Goal: Transaction & Acquisition: Purchase product/service

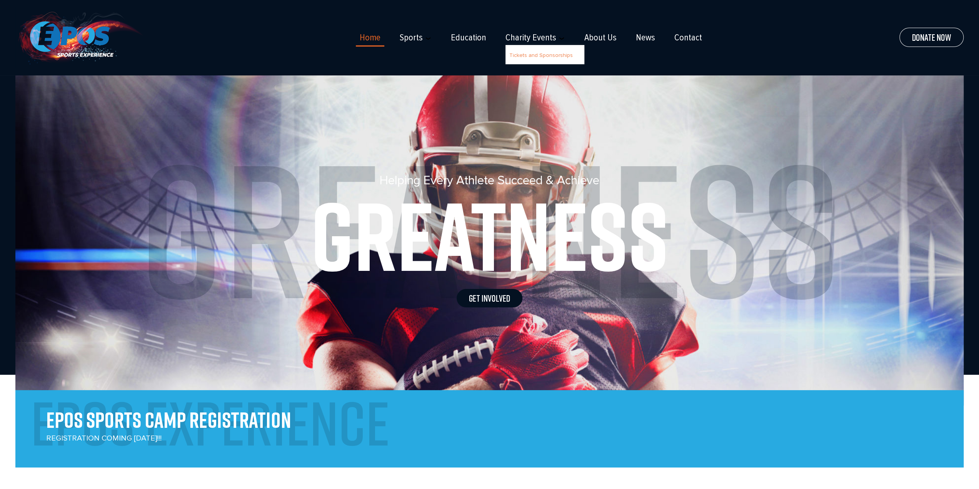
click at [528, 57] on link "Tickets and Sponsorships" at bounding box center [542, 55] width 64 height 7
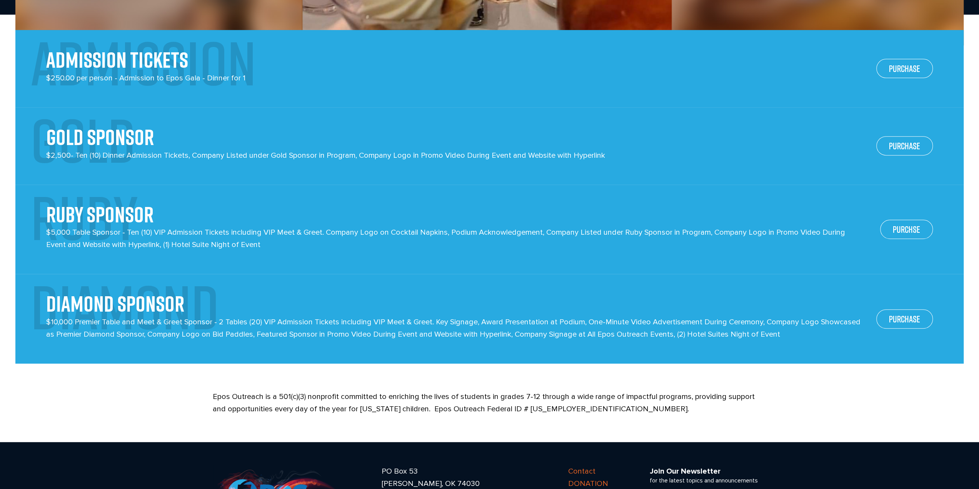
scroll to position [392, 0]
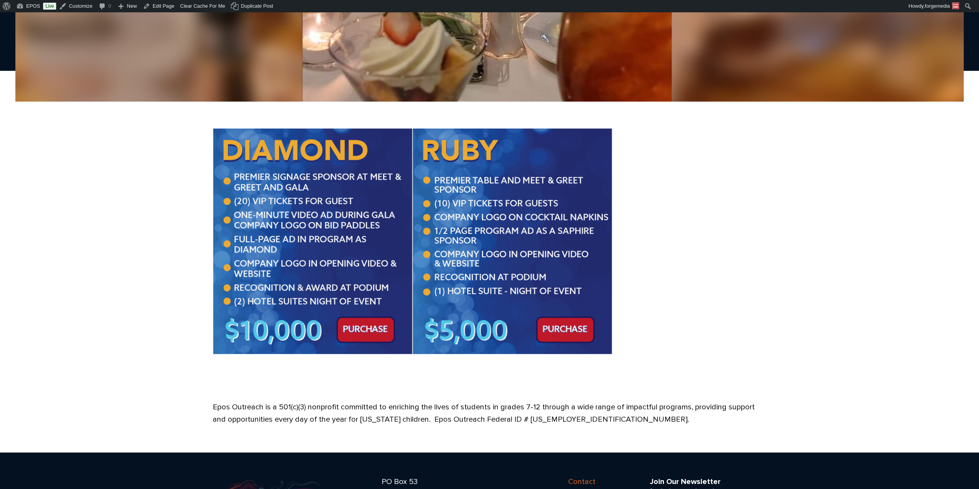
scroll to position [231, 0]
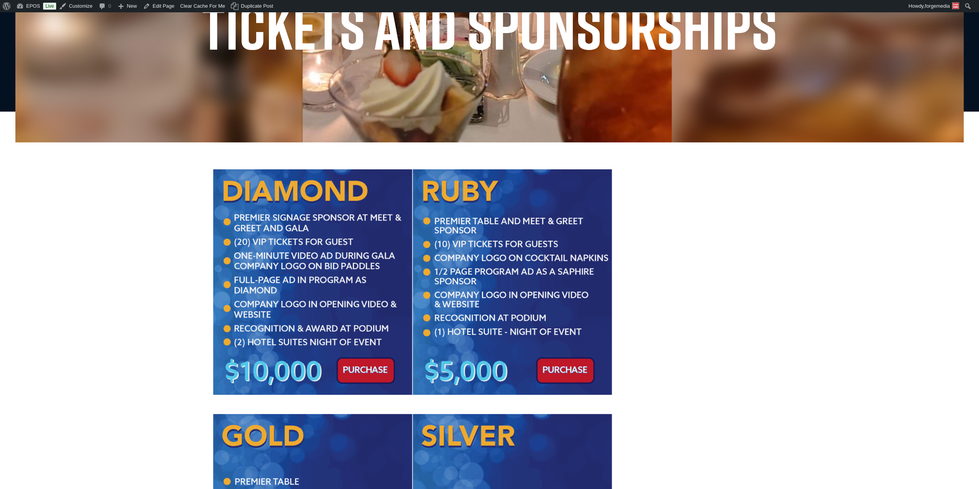
scroll to position [192, 0]
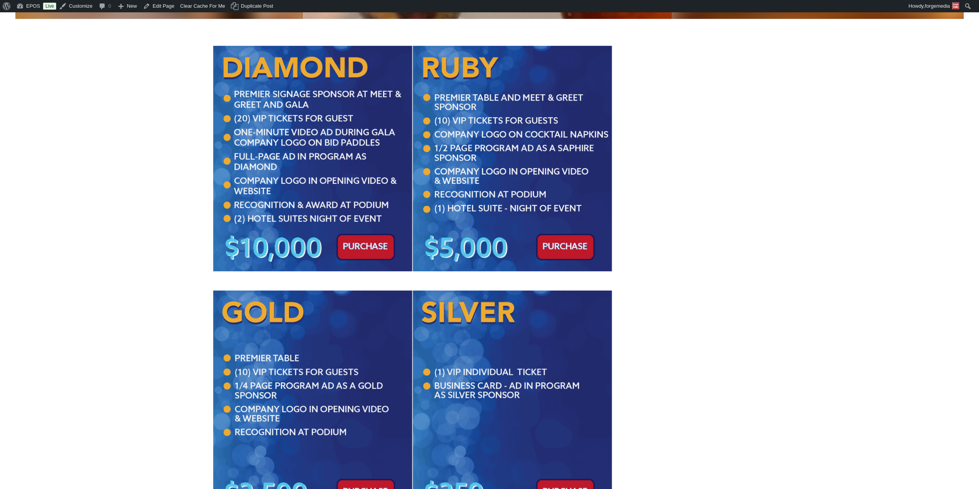
scroll to position [269, 0]
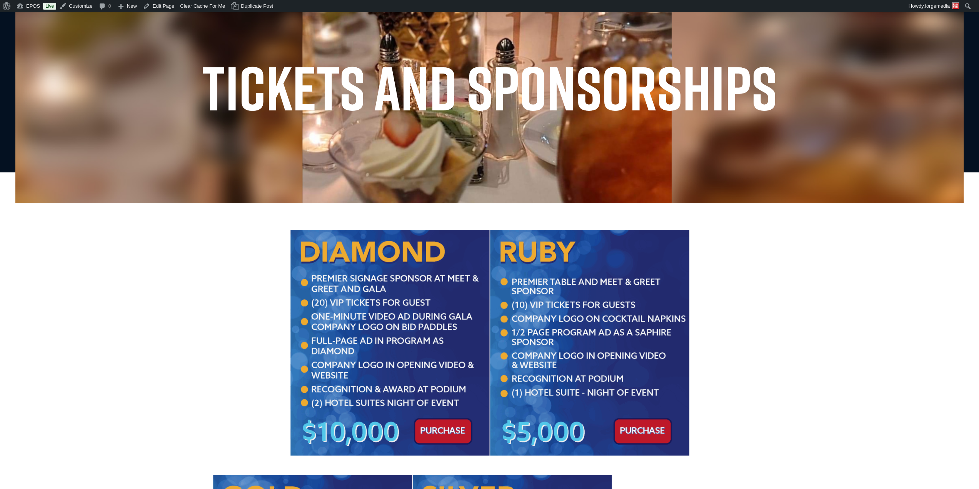
scroll to position [148, 0]
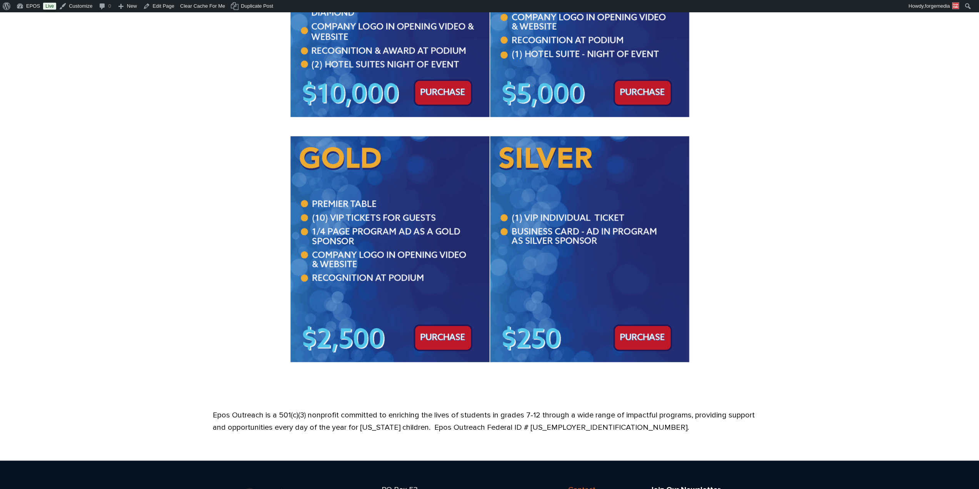
scroll to position [604, 0]
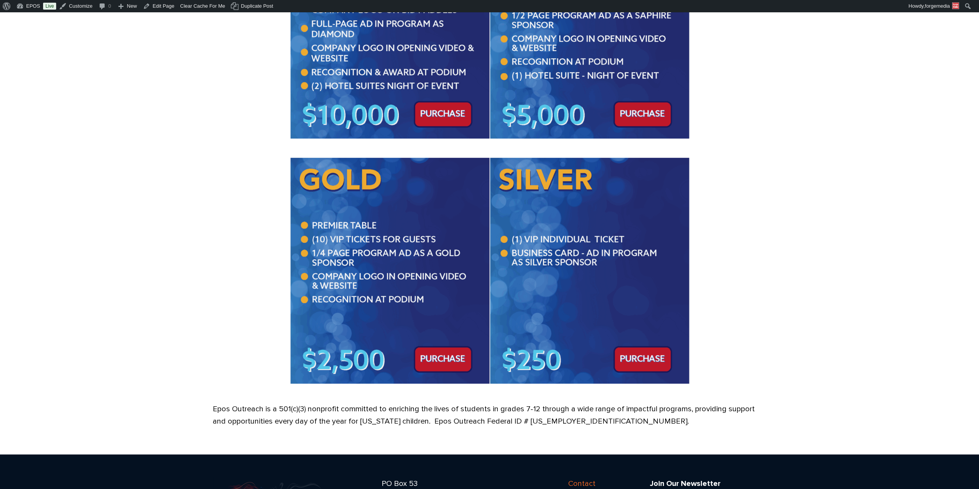
scroll to position [422, 0]
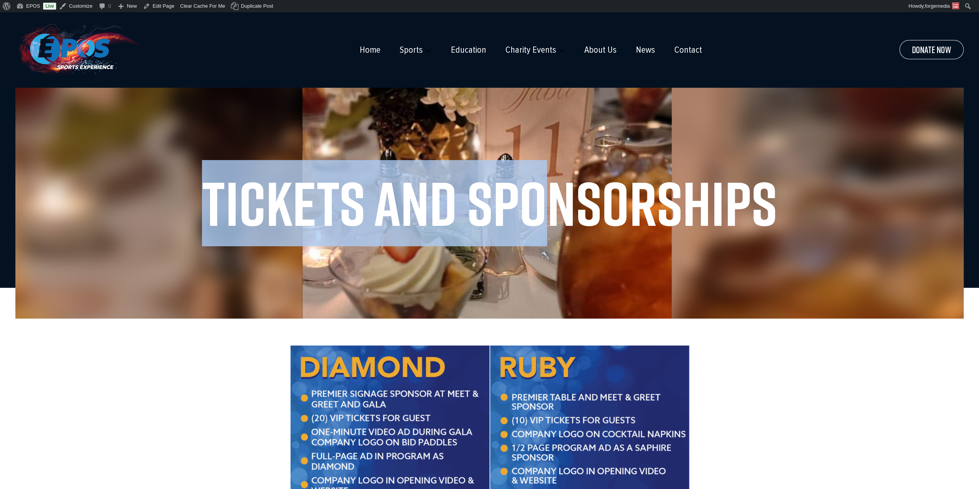
drag, startPoint x: 212, startPoint y: 195, endPoint x: 543, endPoint y: 211, distance: 332.2
click at [543, 211] on h1 "Tickets and Sponsorships" at bounding box center [490, 203] width 918 height 62
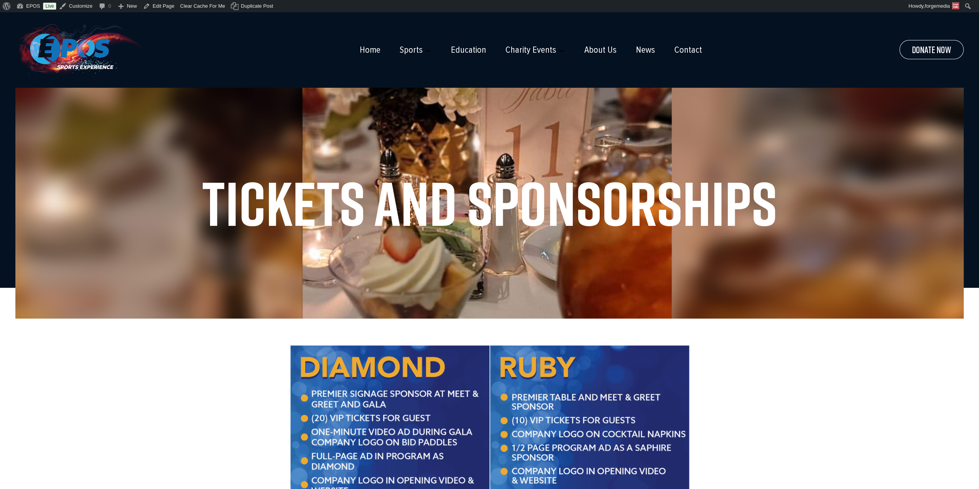
drag, startPoint x: 824, startPoint y: 396, endPoint x: 772, endPoint y: 365, distance: 61.3
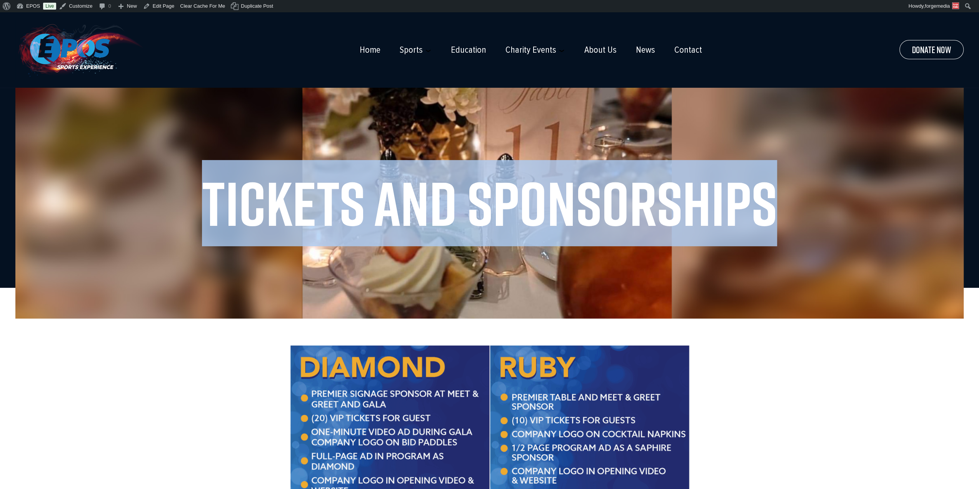
drag, startPoint x: 777, startPoint y: 189, endPoint x: 212, endPoint y: 222, distance: 566.7
click at [212, 222] on h1 "Tickets and Sponsorships" at bounding box center [490, 203] width 918 height 62
click at [233, 206] on h1 "Tickets and Sponsorships" at bounding box center [490, 203] width 918 height 62
drag, startPoint x: 338, startPoint y: 204, endPoint x: 767, endPoint y: 203, distance: 429.1
click at [767, 203] on h1 "Tickets and Sponsorships" at bounding box center [490, 203] width 918 height 62
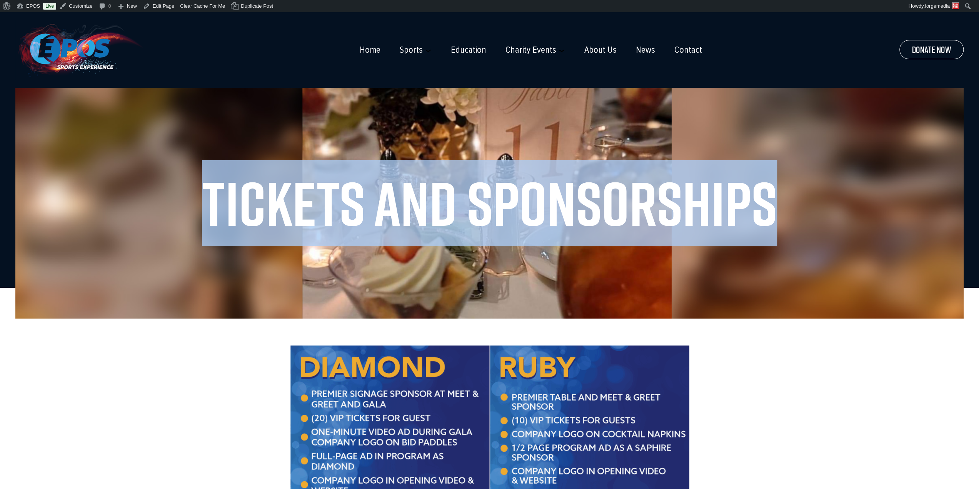
click at [767, 203] on h1 "Tickets and Sponsorships" at bounding box center [490, 203] width 918 height 62
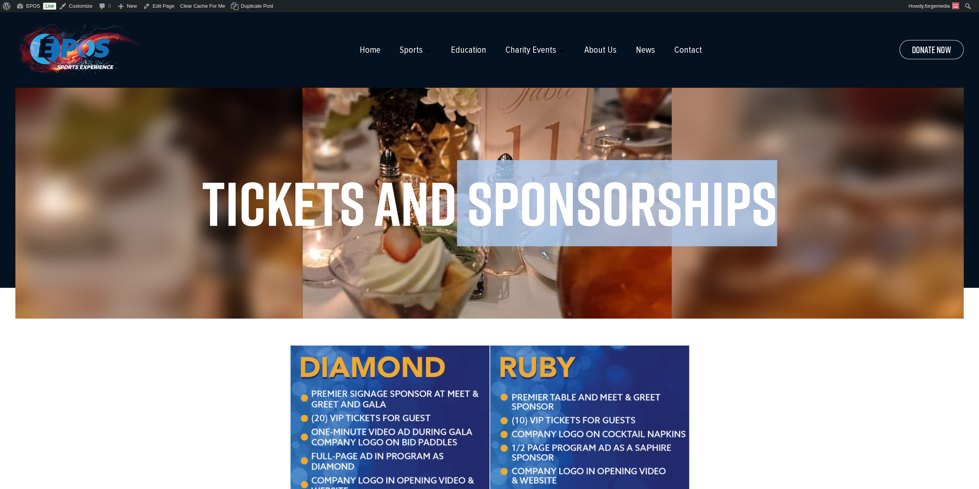
drag, startPoint x: 767, startPoint y: 202, endPoint x: 399, endPoint y: 199, distance: 367.9
click at [415, 198] on h1 "Tickets and Sponsorships" at bounding box center [490, 203] width 918 height 62
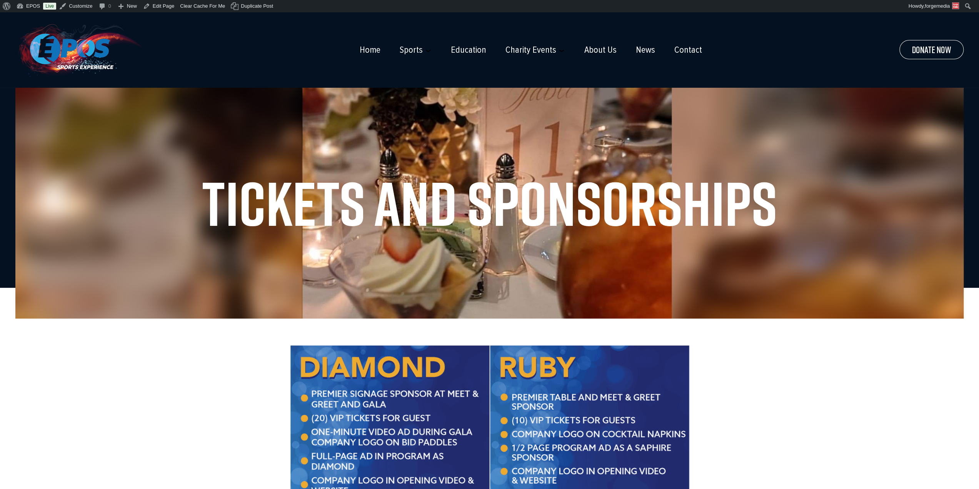
click at [398, 199] on h1 "Tickets and Sponsorships" at bounding box center [490, 203] width 918 height 62
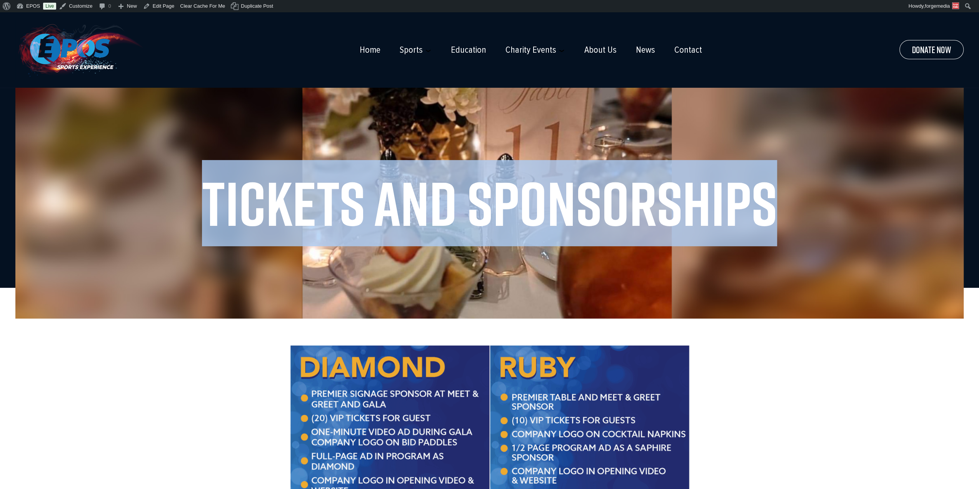
drag, startPoint x: 210, startPoint y: 198, endPoint x: 774, endPoint y: 204, distance: 564.2
click at [774, 204] on h1 "Tickets and Sponsorships" at bounding box center [490, 203] width 918 height 62
click at [774, 205] on h1 "Tickets and Sponsorships" at bounding box center [490, 203] width 918 height 62
click at [777, 206] on h1 "Tickets and Sponsorships" at bounding box center [490, 203] width 918 height 62
drag, startPoint x: 773, startPoint y: 206, endPoint x: 179, endPoint y: 192, distance: 593.6
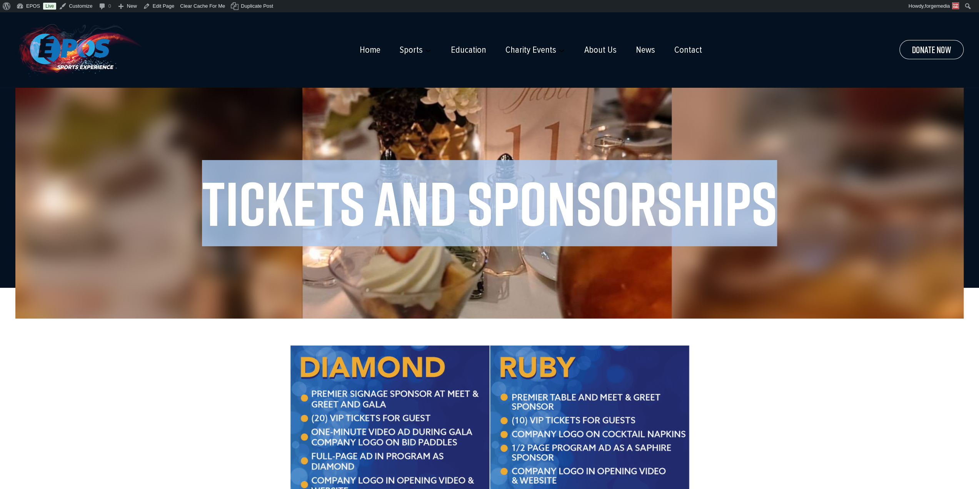
click at [179, 192] on h1 "Tickets and Sponsorships" at bounding box center [490, 203] width 918 height 62
click at [381, 201] on h1 "Tickets and Sponsorships" at bounding box center [490, 203] width 918 height 62
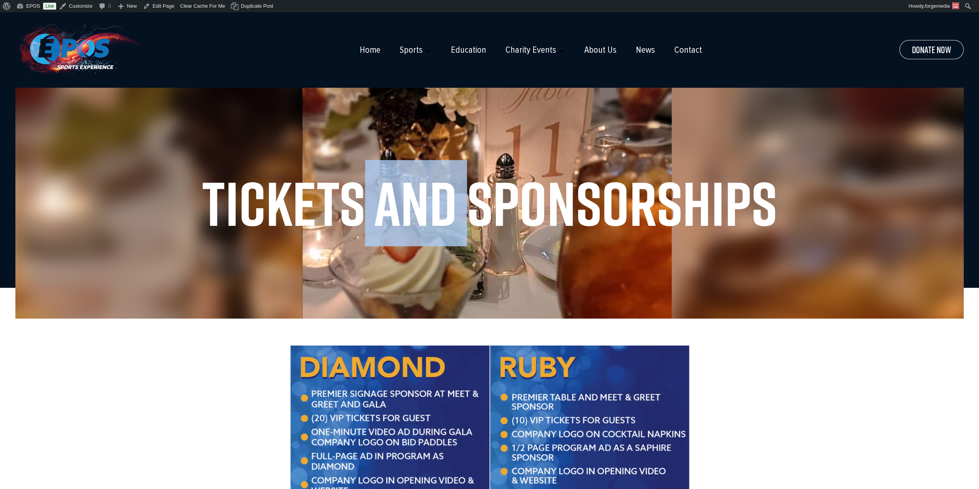
drag, startPoint x: 359, startPoint y: 204, endPoint x: 470, endPoint y: 195, distance: 111.5
click at [470, 195] on h1 "Tickets and Sponsorships" at bounding box center [490, 203] width 918 height 62
click at [466, 197] on h1 "Tickets and Sponsorships" at bounding box center [490, 203] width 918 height 62
drag, startPoint x: 469, startPoint y: 197, endPoint x: 366, endPoint y: 204, distance: 103.0
click at [366, 204] on h1 "Tickets and Sponsorships" at bounding box center [490, 203] width 918 height 62
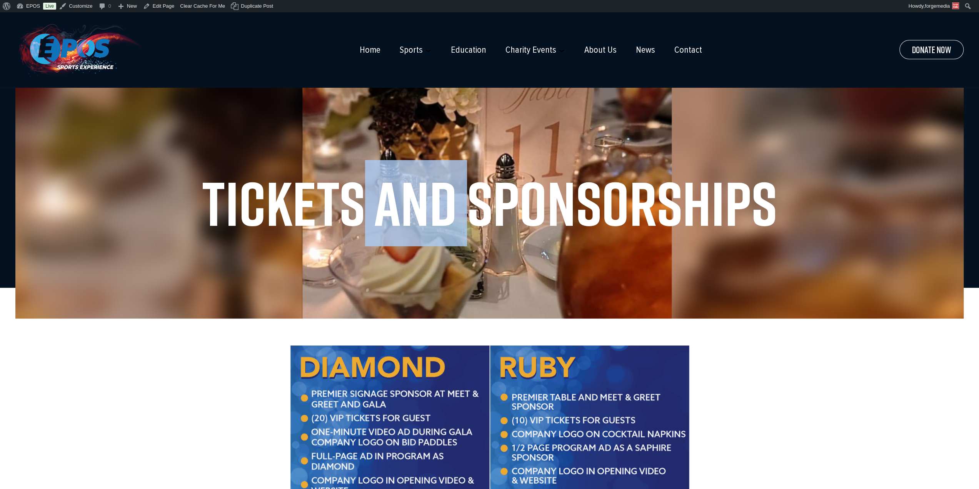
click at [384, 205] on h1 "Tickets and Sponsorships" at bounding box center [490, 203] width 918 height 62
drag, startPoint x: 363, startPoint y: 204, endPoint x: 466, endPoint y: 199, distance: 103.6
click at [466, 199] on h1 "Tickets and Sponsorships" at bounding box center [490, 203] width 918 height 62
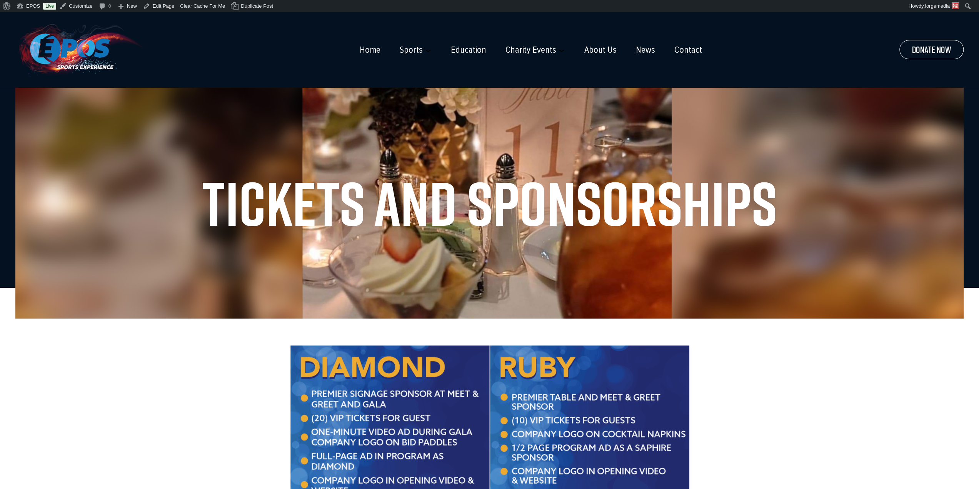
click at [564, 197] on h1 "Tickets and Sponsorships" at bounding box center [490, 203] width 918 height 62
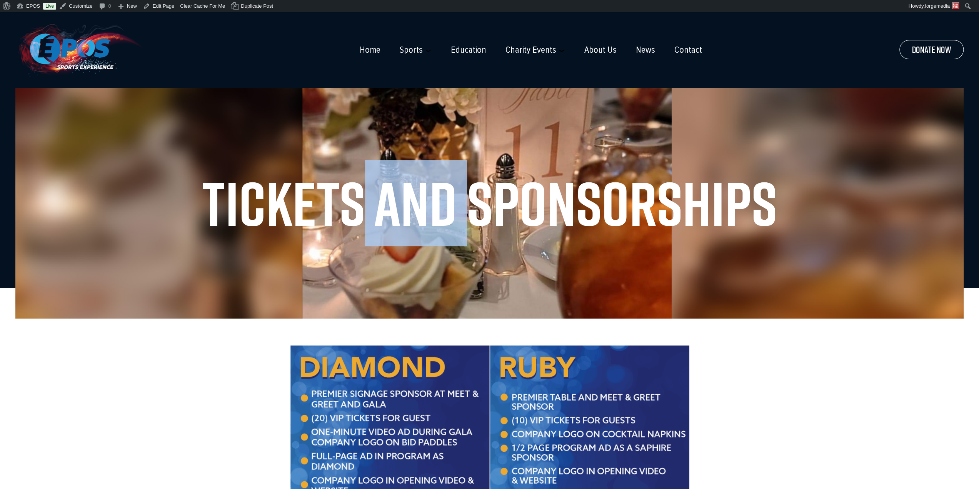
drag, startPoint x: 467, startPoint y: 199, endPoint x: 365, endPoint y: 205, distance: 102.6
click at [365, 205] on h1 "Tickets and Sponsorships" at bounding box center [490, 203] width 918 height 62
click at [367, 205] on h1 "Tickets and Sponsorships" at bounding box center [490, 203] width 918 height 62
drag, startPoint x: 362, startPoint y: 204, endPoint x: 471, endPoint y: 202, distance: 109.3
click at [471, 202] on h1 "Tickets and Sponsorships" at bounding box center [490, 203] width 918 height 62
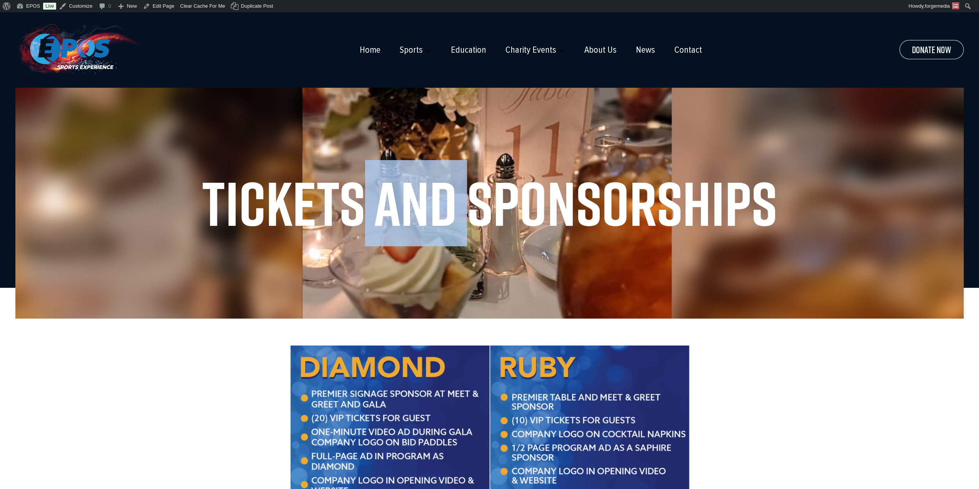
click at [461, 197] on h1 "Tickets and Sponsorships" at bounding box center [490, 203] width 918 height 62
click at [468, 198] on h1 "Tickets and Sponsorships" at bounding box center [490, 203] width 918 height 62
drag, startPoint x: 467, startPoint y: 198, endPoint x: 363, endPoint y: 208, distance: 104.4
click at [363, 208] on h1 "Tickets and Sponsorships" at bounding box center [490, 203] width 918 height 62
click at [408, 206] on h1 "Tickets and Sponsorships" at bounding box center [490, 203] width 918 height 62
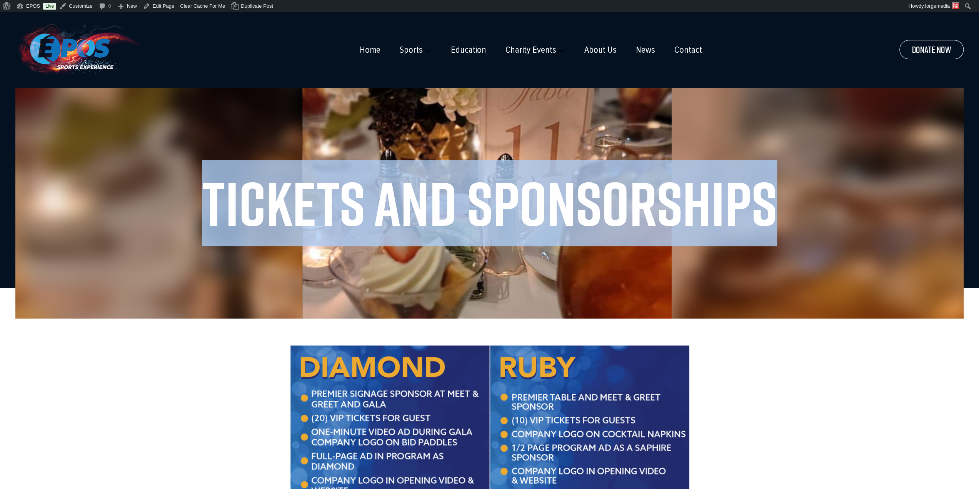
drag, startPoint x: 205, startPoint y: 196, endPoint x: 801, endPoint y: 203, distance: 595.8
click at [801, 203] on h1 "Tickets and Sponsorships" at bounding box center [490, 203] width 918 height 62
click at [370, 208] on h1 "Tickets and Sponsorships" at bounding box center [490, 203] width 918 height 62
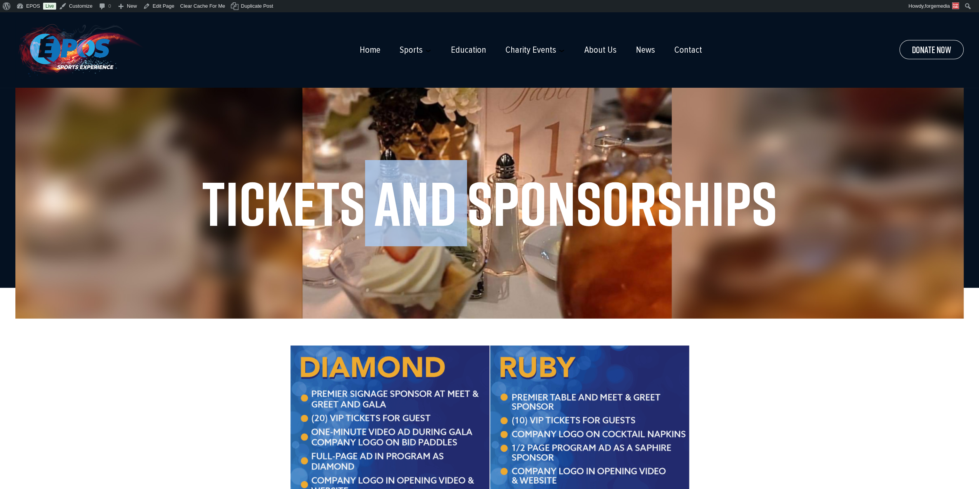
drag, startPoint x: 363, startPoint y: 208, endPoint x: 472, endPoint y: 201, distance: 109.5
click at [472, 201] on h1 "Tickets and Sponsorships" at bounding box center [490, 203] width 918 height 62
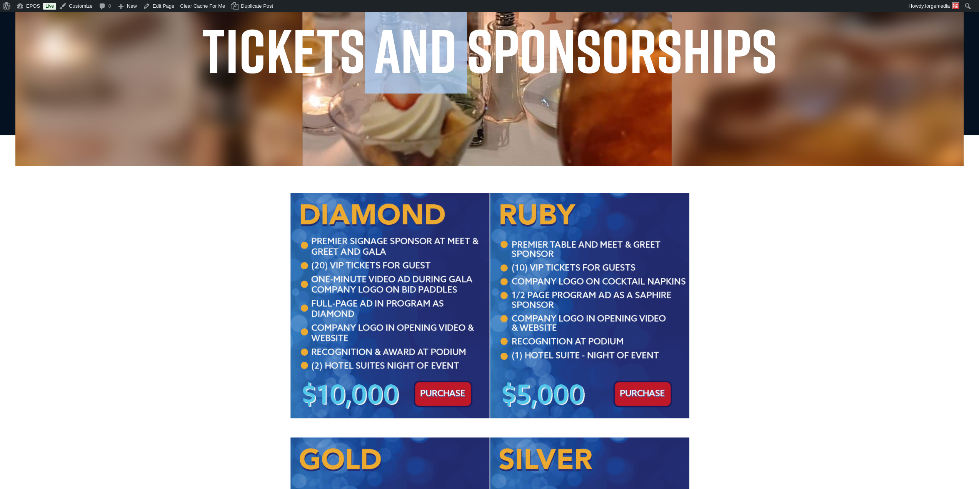
scroll to position [154, 0]
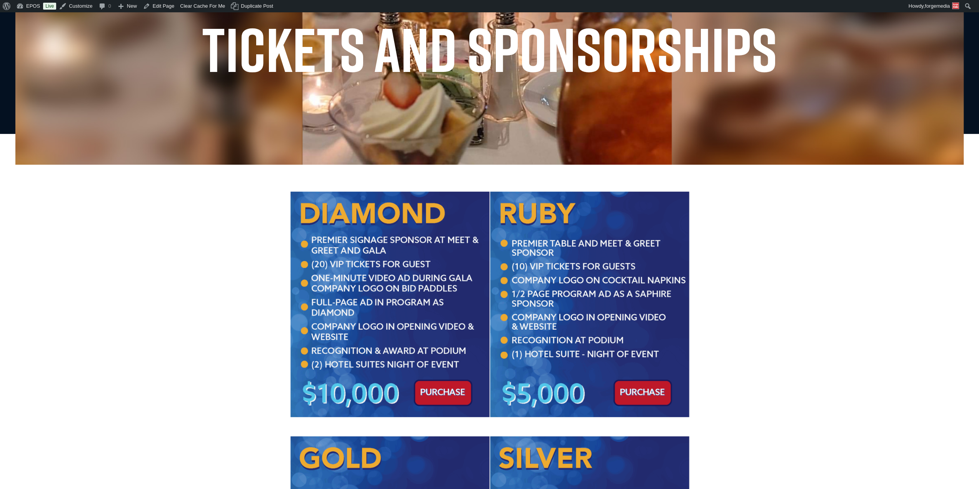
click at [849, 349] on section "Epos Outreach is a 501(c)(3) nonprofit committed to enriching the lives of stud…" at bounding box center [489, 449] width 979 height 515
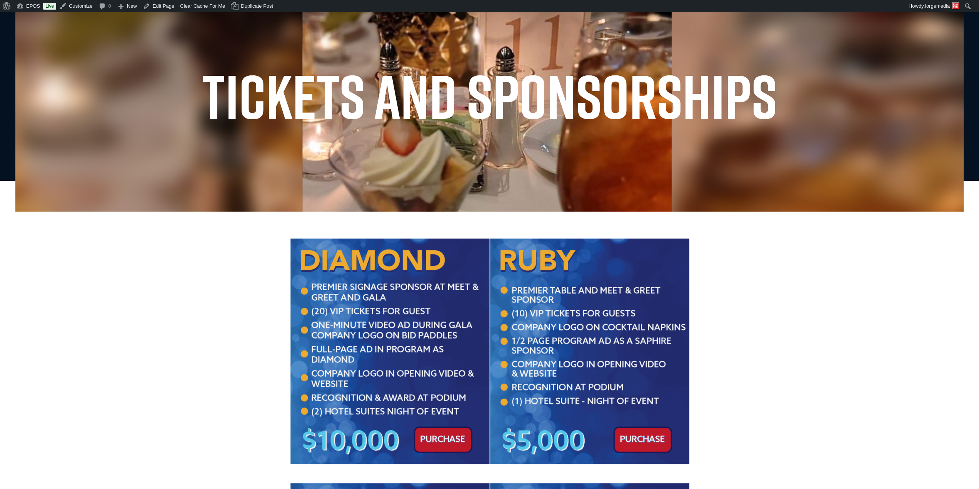
scroll to position [0, 0]
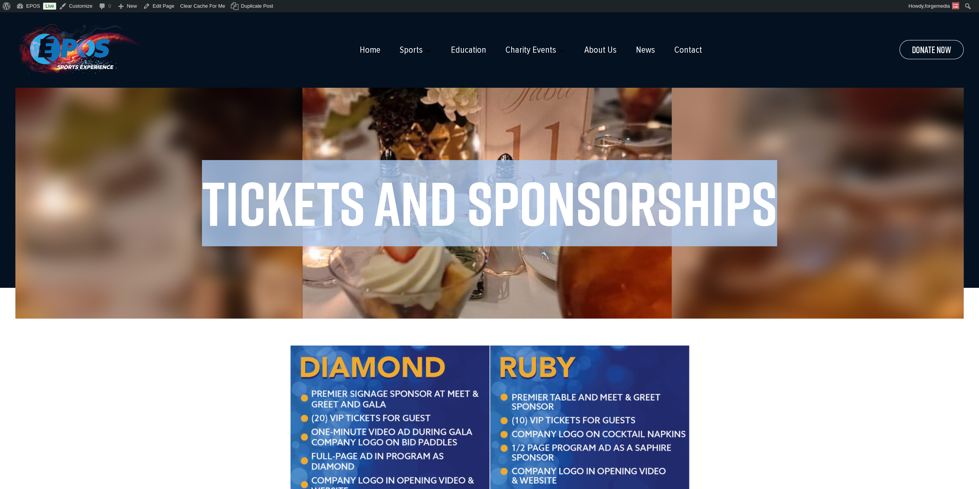
drag, startPoint x: 206, startPoint y: 195, endPoint x: 785, endPoint y: 203, distance: 578.9
click at [785, 203] on h1 "Tickets and Sponsorships" at bounding box center [490, 203] width 918 height 62
click at [763, 205] on h1 "Tickets and Sponsorships" at bounding box center [490, 203] width 918 height 62
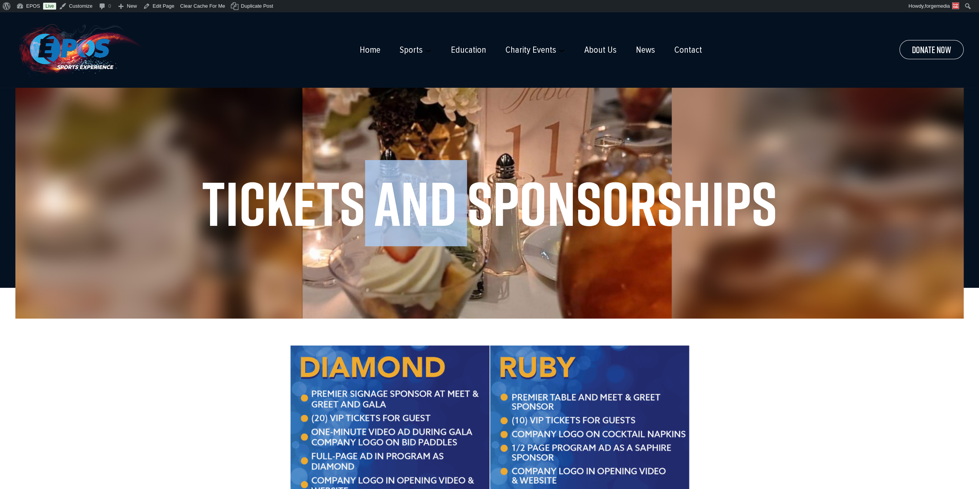
drag, startPoint x: 361, startPoint y: 216, endPoint x: 472, endPoint y: 214, distance: 110.5
click at [472, 214] on h1 "Tickets and Sponsorships" at bounding box center [490, 203] width 918 height 62
click at [446, 212] on h1 "Tickets and Sponsorships" at bounding box center [490, 203] width 918 height 62
drag, startPoint x: 363, startPoint y: 206, endPoint x: 466, endPoint y: 202, distance: 102.8
click at [466, 202] on h1 "Tickets and Sponsorships" at bounding box center [490, 203] width 918 height 62
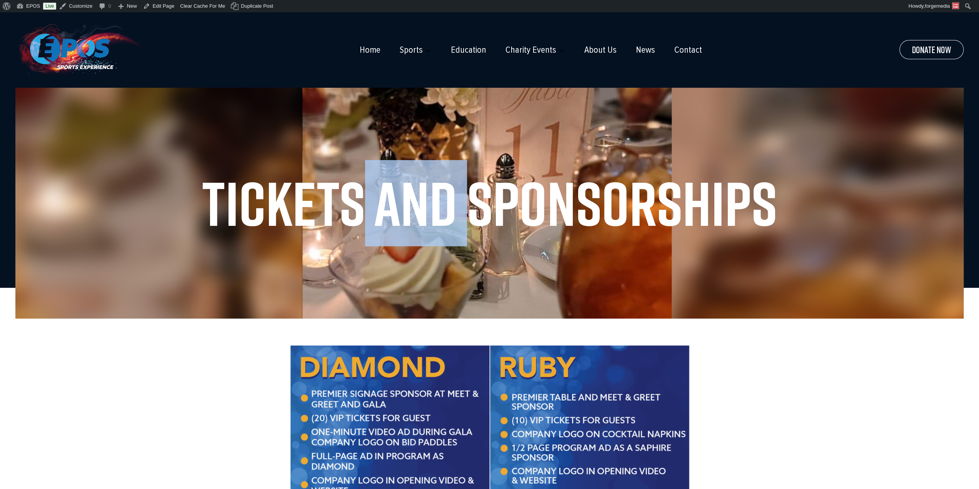
click at [371, 211] on h1 "Tickets and Sponsorships" at bounding box center [490, 203] width 918 height 62
drag, startPoint x: 363, startPoint y: 212, endPoint x: 471, endPoint y: 198, distance: 109.4
click at [471, 198] on h1 "Tickets and Sponsorships" at bounding box center [490, 203] width 918 height 62
click at [470, 198] on h1 "Tickets and Sponsorships" at bounding box center [490, 203] width 918 height 62
drag, startPoint x: 470, startPoint y: 198, endPoint x: 363, endPoint y: 211, distance: 108.5
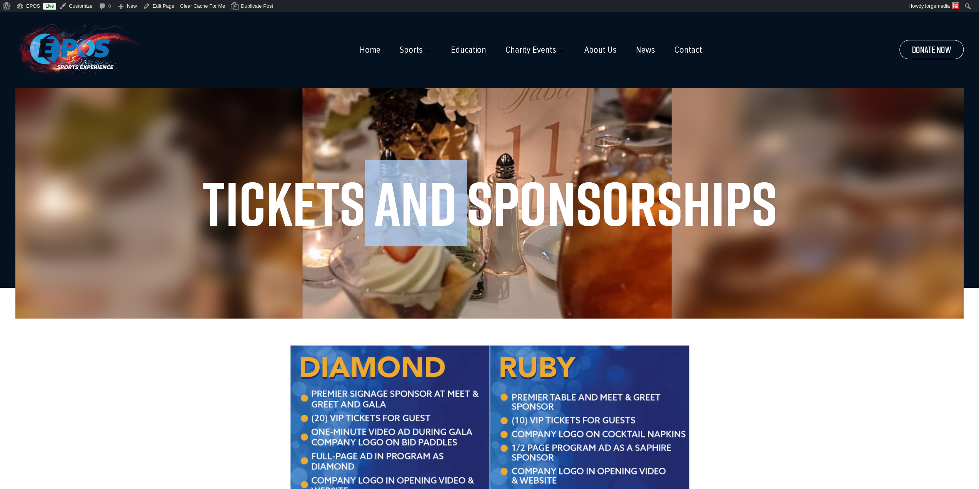
click at [363, 211] on h1 "Tickets and Sponsorships" at bounding box center [490, 203] width 918 height 62
click at [369, 211] on h1 "Tickets and Sponsorships" at bounding box center [490, 203] width 918 height 62
drag, startPoint x: 362, startPoint y: 210, endPoint x: 467, endPoint y: 207, distance: 105.1
click at [467, 207] on h1 "Tickets and Sponsorships" at bounding box center [490, 203] width 918 height 62
click at [460, 207] on h1 "Tickets and Sponsorships" at bounding box center [490, 203] width 918 height 62
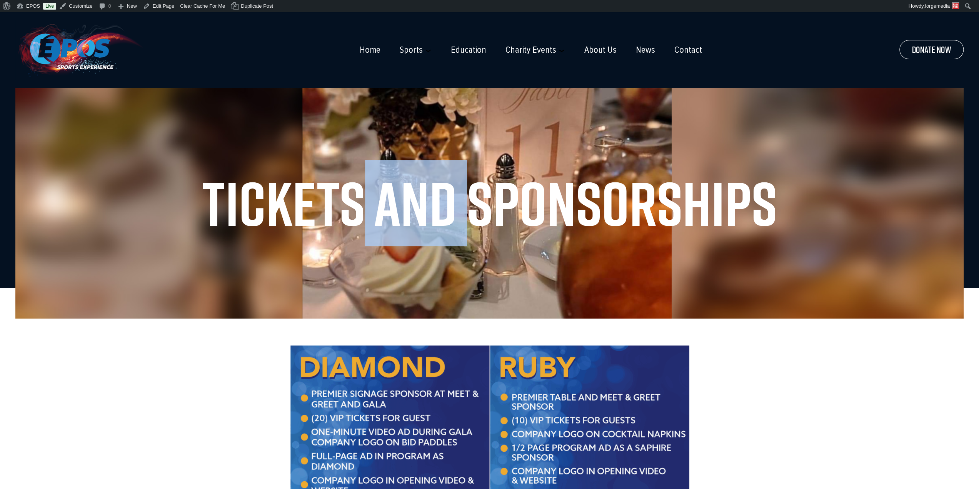
drag, startPoint x: 363, startPoint y: 204, endPoint x: 473, endPoint y: 200, distance: 109.8
click at [473, 200] on h1 "Tickets and Sponsorships" at bounding box center [490, 203] width 918 height 62
click at [460, 207] on h1 "Tickets and Sponsorships" at bounding box center [490, 203] width 918 height 62
drag, startPoint x: 364, startPoint y: 210, endPoint x: 467, endPoint y: 204, distance: 102.9
click at [467, 204] on h1 "Tickets and Sponsorships" at bounding box center [490, 203] width 918 height 62
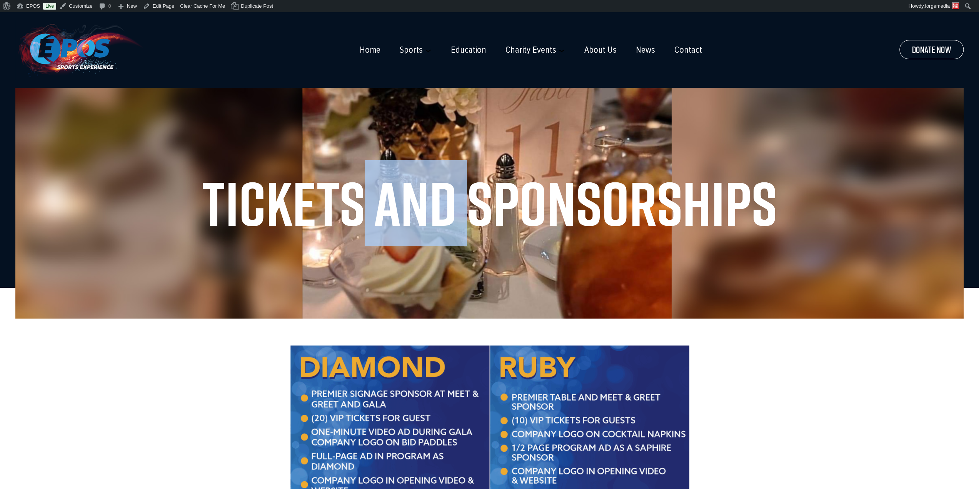
click at [469, 204] on h1 "Tickets and Sponsorships" at bounding box center [490, 203] width 918 height 62
drag, startPoint x: 471, startPoint y: 203, endPoint x: 363, endPoint y: 204, distance: 108.9
click at [363, 204] on h1 "Tickets and Sponsorships" at bounding box center [490, 203] width 918 height 62
click at [391, 204] on h1 "Tickets and Sponsorships" at bounding box center [490, 203] width 918 height 62
drag, startPoint x: 363, startPoint y: 209, endPoint x: 470, endPoint y: 205, distance: 106.7
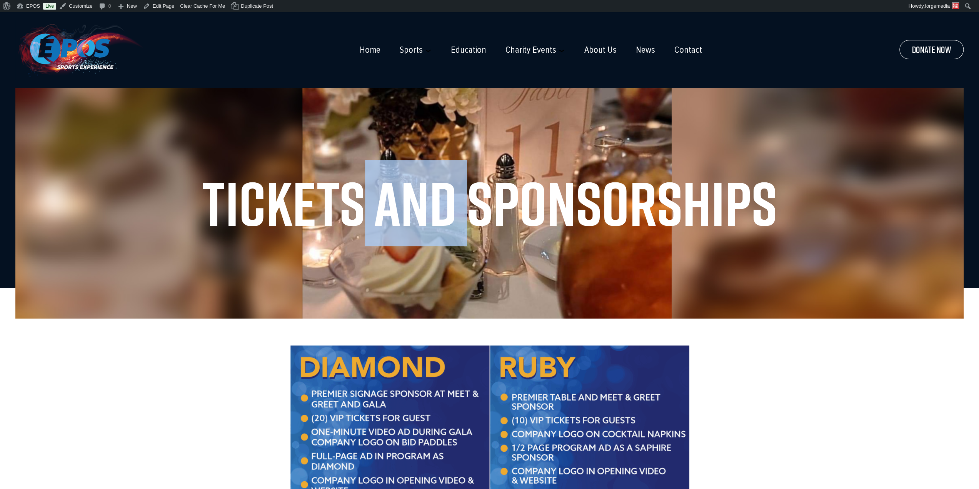
click at [470, 205] on h1 "Tickets and Sponsorships" at bounding box center [490, 203] width 918 height 62
click at [461, 203] on h1 "Tickets and Sponsorships" at bounding box center [490, 203] width 918 height 62
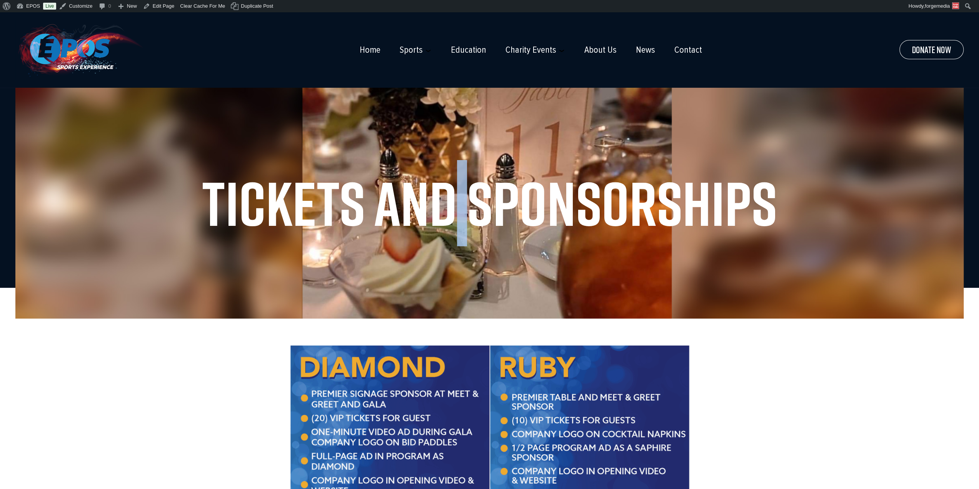
drag, startPoint x: 466, startPoint y: 202, endPoint x: 458, endPoint y: 205, distance: 8.2
click at [458, 205] on h1 "Tickets and Sponsorships" at bounding box center [490, 203] width 918 height 62
drag, startPoint x: 364, startPoint y: 207, endPoint x: 376, endPoint y: 205, distance: 12.8
click at [376, 205] on h1 "Tickets and Sponsorships" at bounding box center [490, 203] width 918 height 62
click at [455, 201] on h1 "Tickets and Sponsorships" at bounding box center [490, 203] width 918 height 62
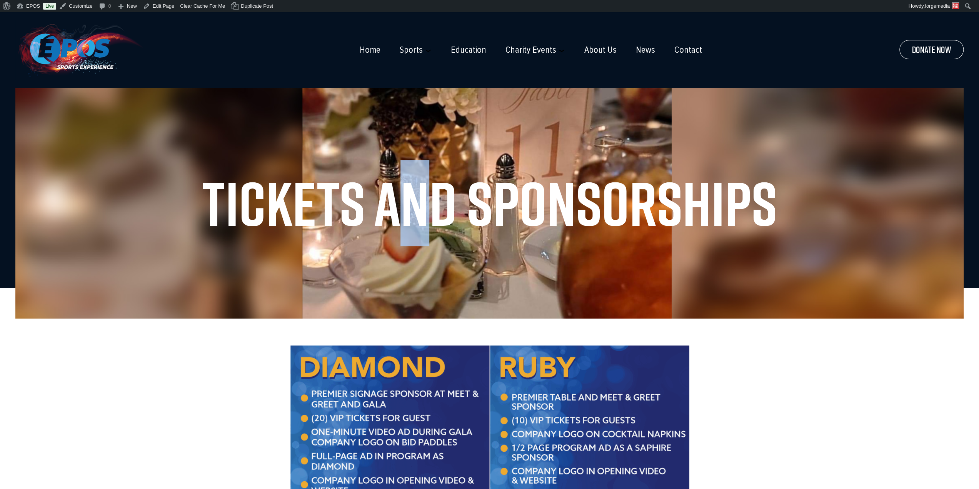
drag, startPoint x: 425, startPoint y: 206, endPoint x: 410, endPoint y: 208, distance: 15.1
click at [410, 208] on h1 "Tickets and Sponsorships" at bounding box center [490, 203] width 918 height 62
click at [406, 208] on h1 "Tickets and Sponsorships" at bounding box center [490, 203] width 918 height 62
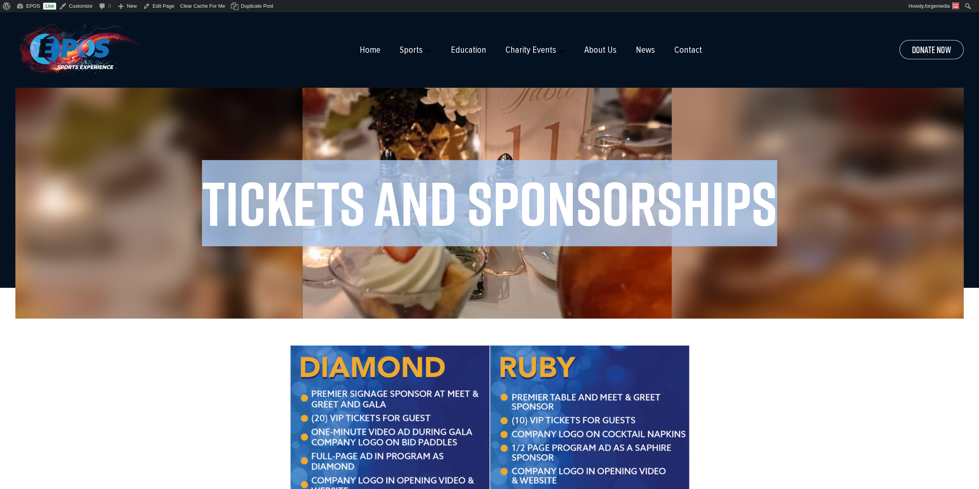
drag, startPoint x: 203, startPoint y: 199, endPoint x: 822, endPoint y: 197, distance: 618.5
click at [822, 197] on h1 "Tickets and Sponsorships" at bounding box center [490, 203] width 918 height 62
click at [744, 197] on h1 "Tickets and Sponsorships" at bounding box center [490, 203] width 918 height 62
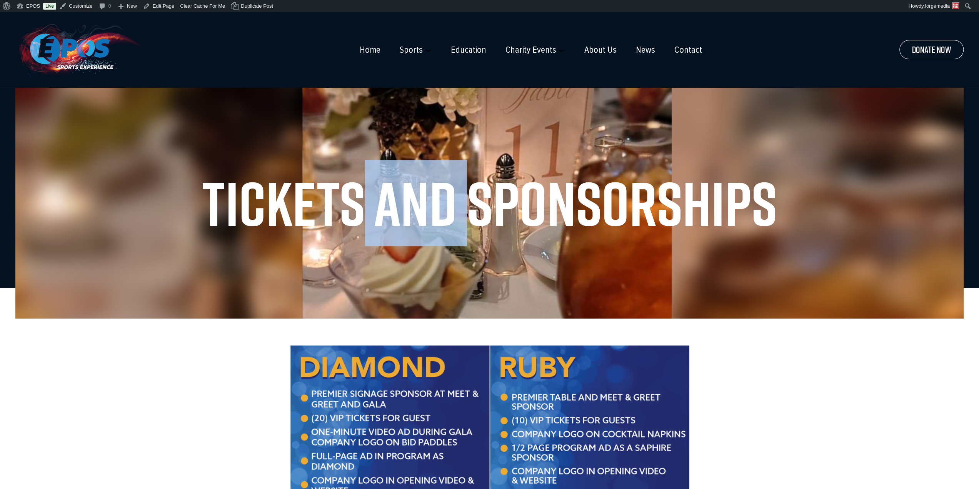
drag, startPoint x: 469, startPoint y: 205, endPoint x: 353, endPoint y: 203, distance: 115.9
click at [353, 203] on h1 "Tickets and Sponsorships" at bounding box center [490, 203] width 918 height 62
click at [386, 199] on h1 "Tickets and Sponsorships" at bounding box center [490, 203] width 918 height 62
drag, startPoint x: 380, startPoint y: 204, endPoint x: 416, endPoint y: 204, distance: 35.8
click at [416, 204] on h1 "Tickets and Sponsorships" at bounding box center [490, 203] width 918 height 62
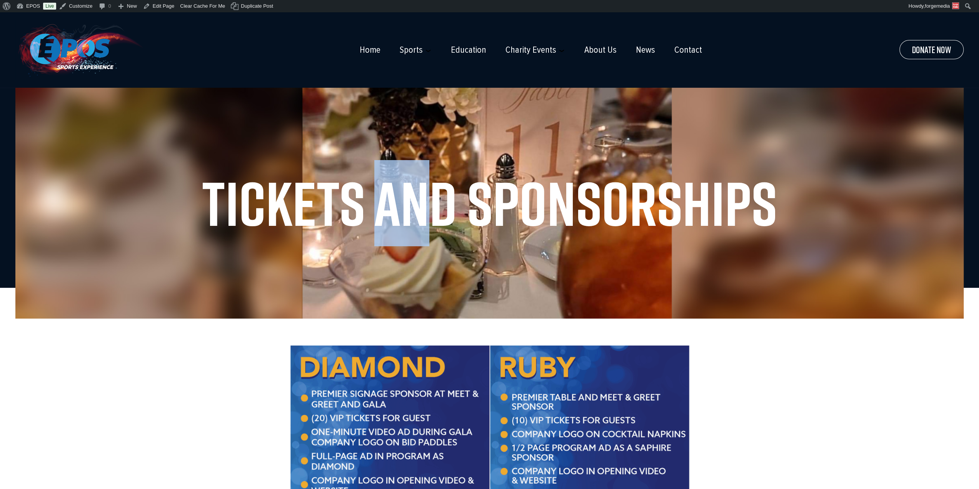
click at [420, 202] on h1 "Tickets and Sponsorships" at bounding box center [490, 203] width 918 height 62
drag, startPoint x: 404, startPoint y: 206, endPoint x: 423, endPoint y: 205, distance: 18.9
click at [423, 205] on h1 "Tickets and Sponsorships" at bounding box center [490, 203] width 918 height 62
click at [460, 216] on h1 "Tickets and Sponsorships" at bounding box center [490, 203] width 918 height 62
drag, startPoint x: 363, startPoint y: 214, endPoint x: 469, endPoint y: 207, distance: 106.1
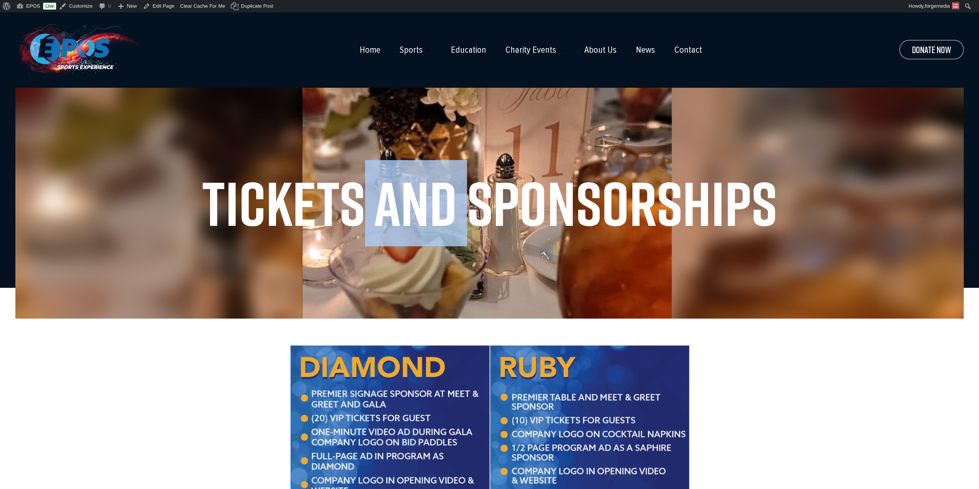
click at [469, 207] on h1 "Tickets and Sponsorships" at bounding box center [490, 203] width 918 height 62
drag, startPoint x: 469, startPoint y: 203, endPoint x: 360, endPoint y: 219, distance: 109.7
click at [360, 219] on h1 "Tickets and Sponsorships" at bounding box center [490, 203] width 918 height 62
click at [368, 218] on h1 "Tickets and Sponsorships" at bounding box center [490, 203] width 918 height 62
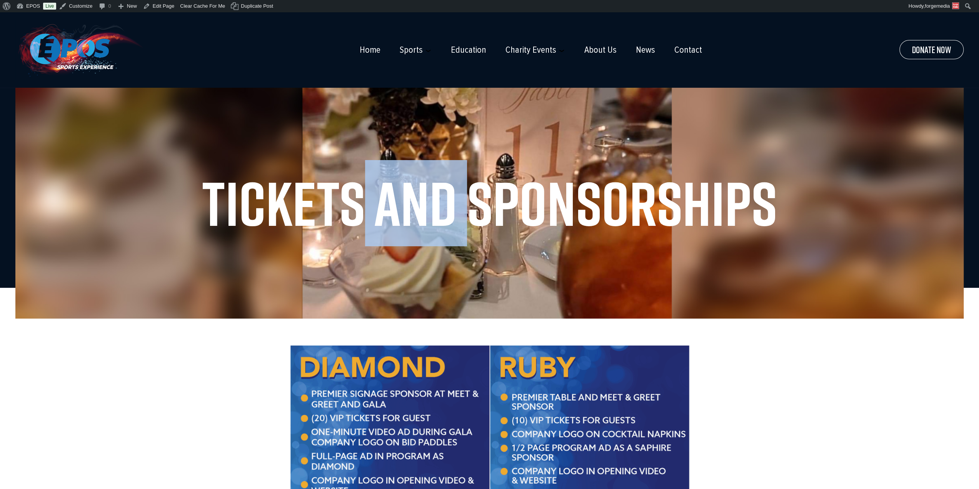
drag, startPoint x: 365, startPoint y: 216, endPoint x: 464, endPoint y: 201, distance: 100.1
click at [464, 201] on h1 "Tickets and Sponsorships" at bounding box center [490, 203] width 918 height 62
click at [465, 201] on h1 "Tickets and Sponsorships" at bounding box center [490, 203] width 918 height 62
drag, startPoint x: 470, startPoint y: 201, endPoint x: 359, endPoint y: 211, distance: 111.6
click at [359, 211] on h1 "Tickets and Sponsorships" at bounding box center [490, 203] width 918 height 62
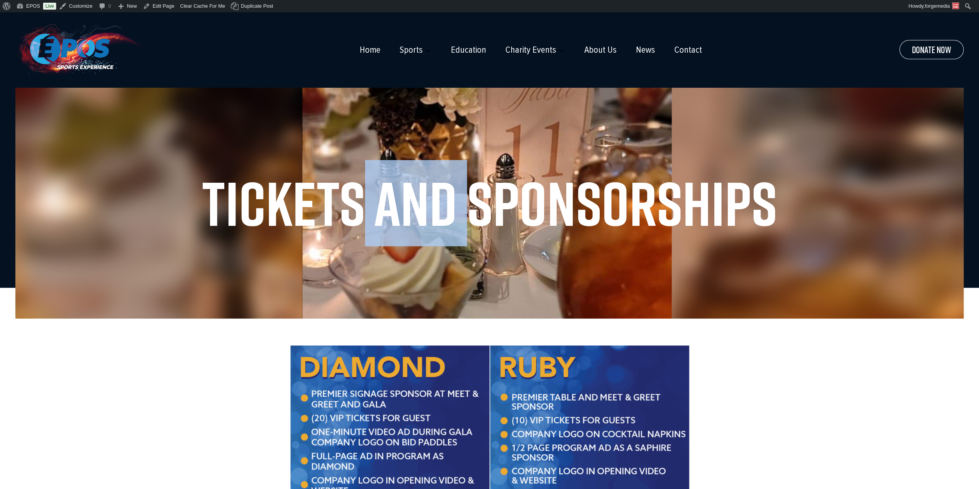
click at [387, 207] on h1 "Tickets and Sponsorships" at bounding box center [490, 203] width 918 height 62
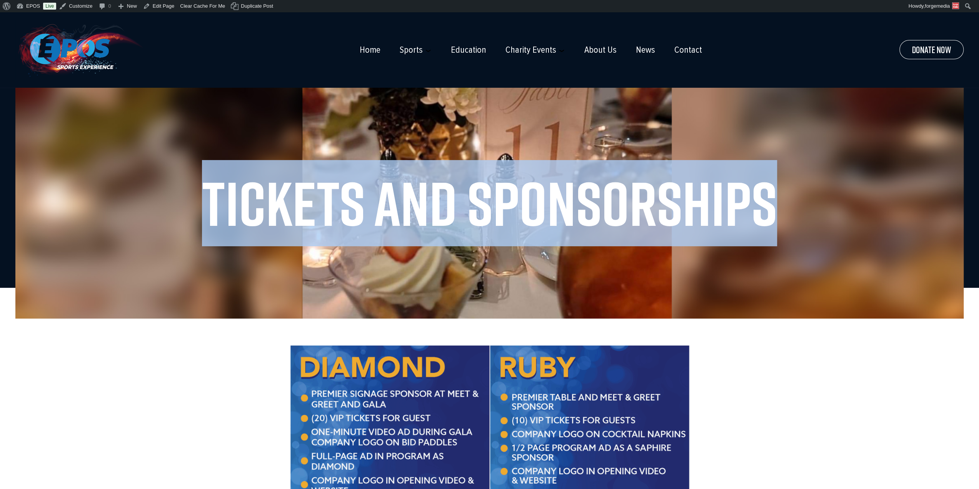
drag, startPoint x: 210, startPoint y: 204, endPoint x: 774, endPoint y: 214, distance: 563.9
click at [774, 214] on h1 "Tickets and Sponsorships" at bounding box center [490, 203] width 918 height 62
click at [793, 214] on h1 "Tickets and Sponsorships" at bounding box center [490, 203] width 918 height 62
drag, startPoint x: 772, startPoint y: 206, endPoint x: 178, endPoint y: 203, distance: 594.6
click at [178, 203] on h1 "Tickets and Sponsorships" at bounding box center [490, 203] width 918 height 62
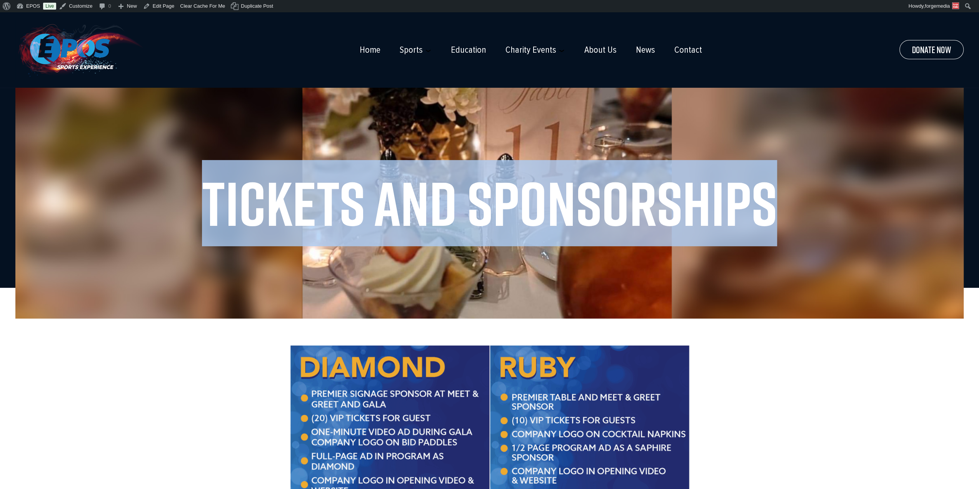
click at [217, 208] on h1 "Tickets and Sponsorships" at bounding box center [490, 203] width 918 height 62
drag, startPoint x: 202, startPoint y: 200, endPoint x: 782, endPoint y: 215, distance: 579.8
click at [782, 215] on h1 "Tickets and Sponsorships" at bounding box center [490, 203] width 918 height 62
click at [382, 228] on h1 "Tickets and Sponsorships" at bounding box center [490, 203] width 918 height 62
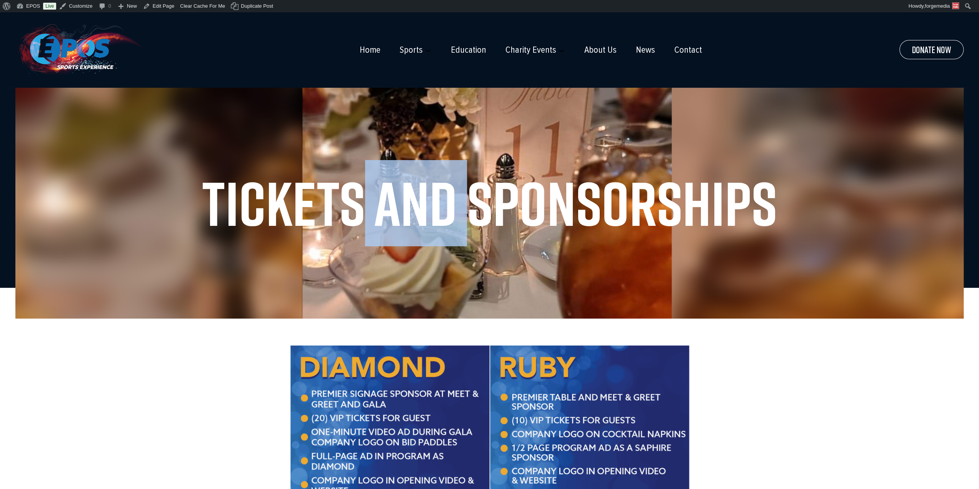
drag, startPoint x: 361, startPoint y: 215, endPoint x: 464, endPoint y: 211, distance: 103.2
click at [464, 211] on h1 "Tickets and Sponsorships" at bounding box center [490, 203] width 918 height 62
click at [466, 211] on h1 "Tickets and Sponsorships" at bounding box center [490, 203] width 918 height 62
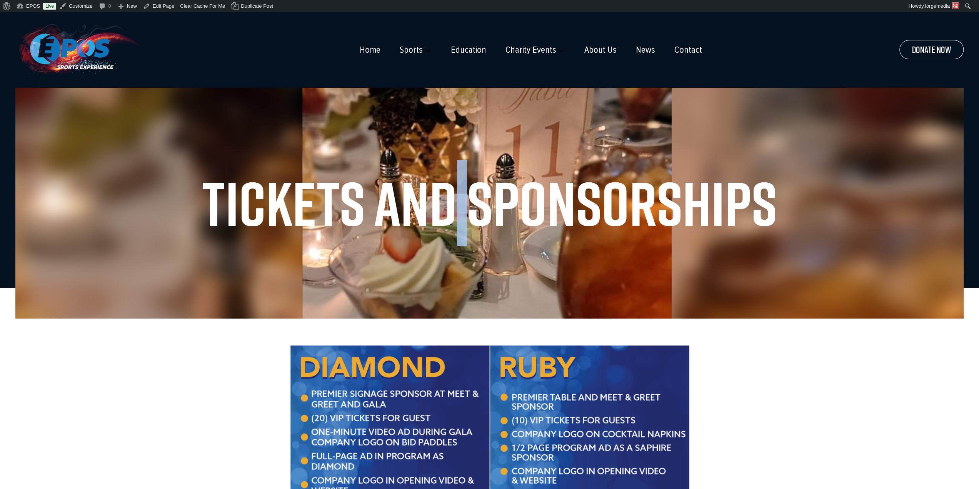
drag, startPoint x: 468, startPoint y: 205, endPoint x: 423, endPoint y: 213, distance: 45.7
click at [449, 211] on h1 "Tickets and Sponsorships" at bounding box center [490, 203] width 918 height 62
click at [375, 215] on h1 "Tickets and Sponsorships" at bounding box center [490, 203] width 918 height 62
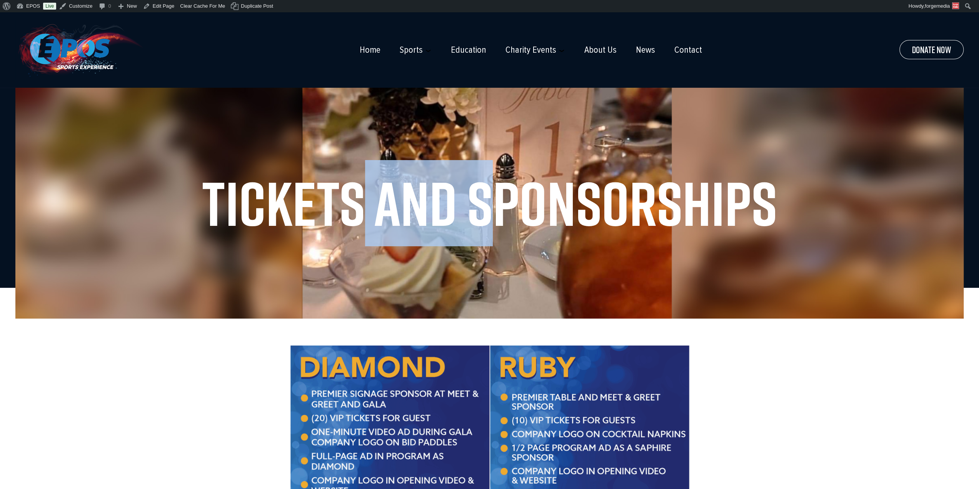
drag, startPoint x: 362, startPoint y: 216, endPoint x: 467, endPoint y: 212, distance: 104.8
click at [487, 207] on h1 "Tickets and Sponsorships" at bounding box center [490, 203] width 918 height 62
click at [464, 213] on h1 "Tickets and Sponsorships" at bounding box center [490, 203] width 918 height 62
drag, startPoint x: 469, startPoint y: 209, endPoint x: 366, endPoint y: 223, distance: 104.1
click at [366, 223] on h1 "Tickets and Sponsorships" at bounding box center [490, 203] width 918 height 62
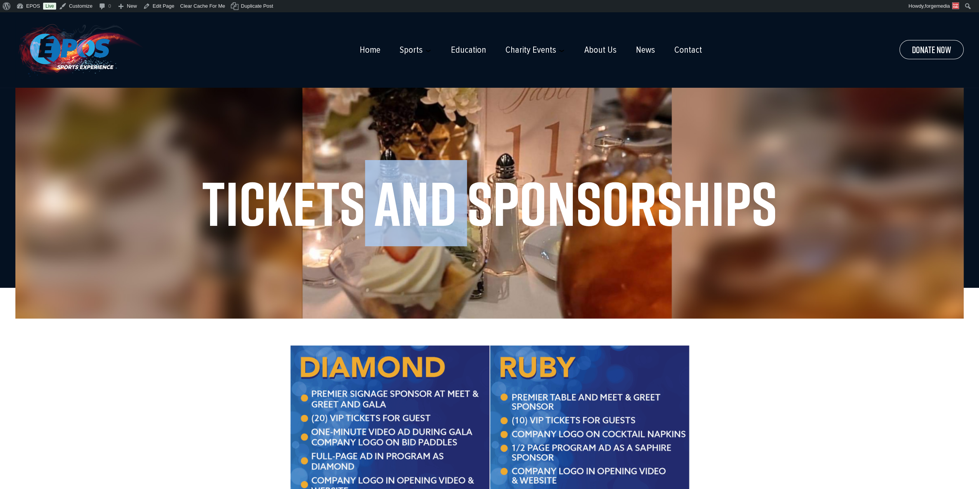
click at [366, 221] on h1 "Tickets and Sponsorships" at bounding box center [490, 203] width 918 height 62
drag, startPoint x: 364, startPoint y: 218, endPoint x: 470, endPoint y: 206, distance: 106.9
click at [470, 206] on h1 "Tickets and Sponsorships" at bounding box center [490, 203] width 918 height 62
click at [434, 206] on h1 "Tickets and Sponsorships" at bounding box center [490, 203] width 918 height 62
drag, startPoint x: 363, startPoint y: 213, endPoint x: 474, endPoint y: 202, distance: 112.1
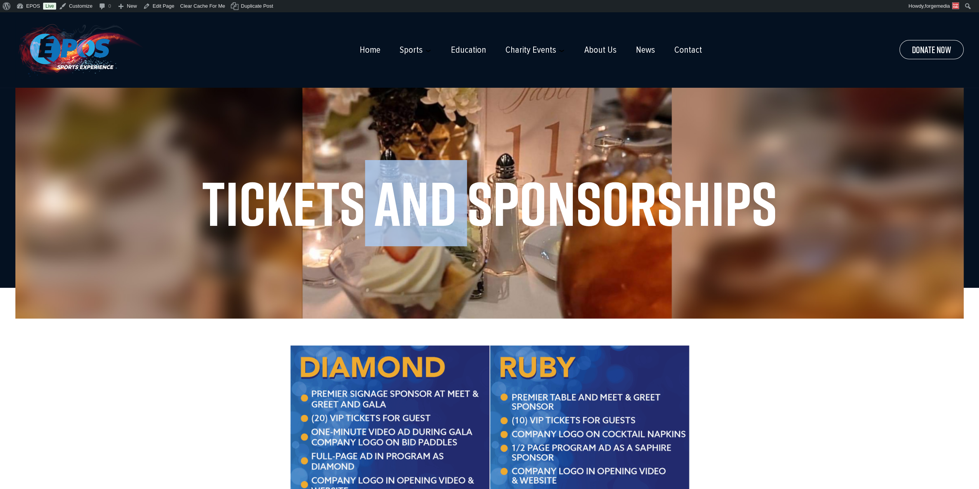
click at [474, 202] on h1 "Tickets and Sponsorships" at bounding box center [490, 203] width 918 height 62
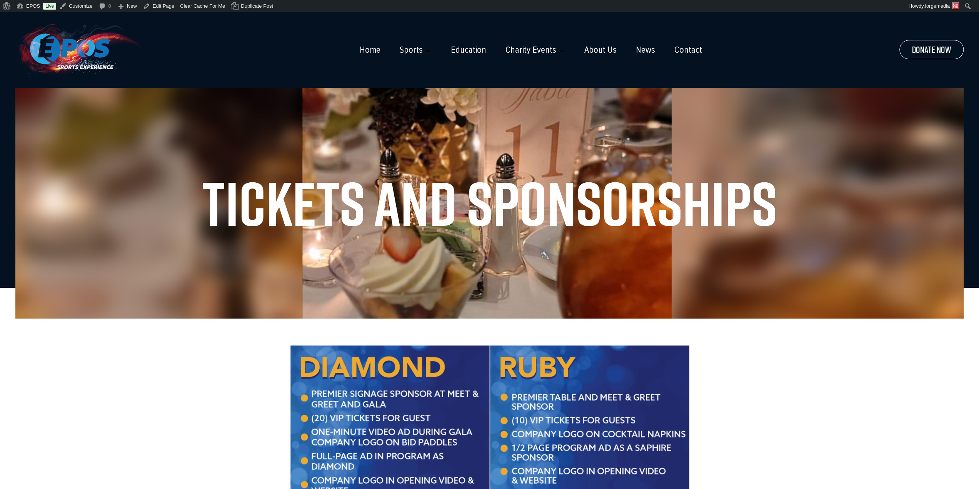
click at [394, 207] on h1 "Tickets and Sponsorships" at bounding box center [490, 203] width 918 height 62
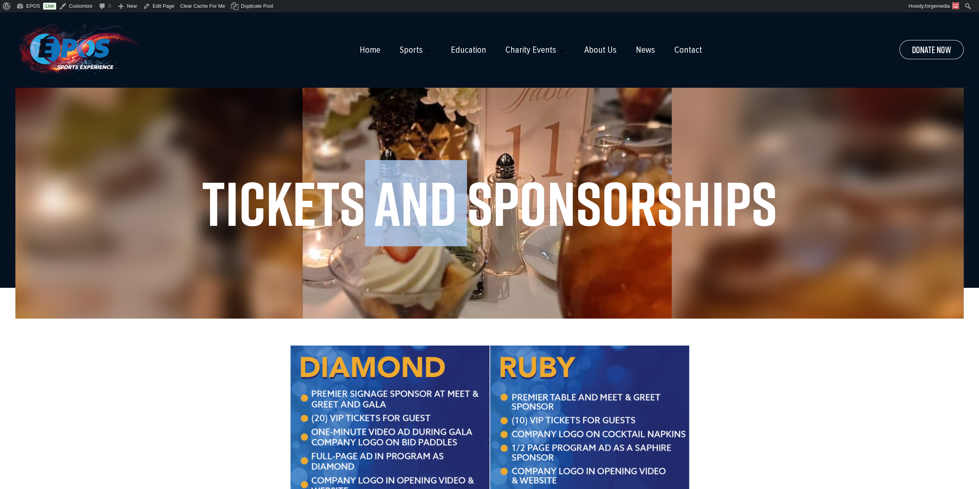
drag, startPoint x: 362, startPoint y: 212, endPoint x: 470, endPoint y: 201, distance: 108.8
click at [470, 201] on h1 "Tickets and Sponsorships" at bounding box center [490, 203] width 918 height 62
click at [448, 205] on h1 "Tickets and Sponsorships" at bounding box center [490, 203] width 918 height 62
drag, startPoint x: 359, startPoint y: 214, endPoint x: 463, endPoint y: 203, distance: 104.5
click at [463, 203] on h1 "Tickets and Sponsorships" at bounding box center [490, 203] width 918 height 62
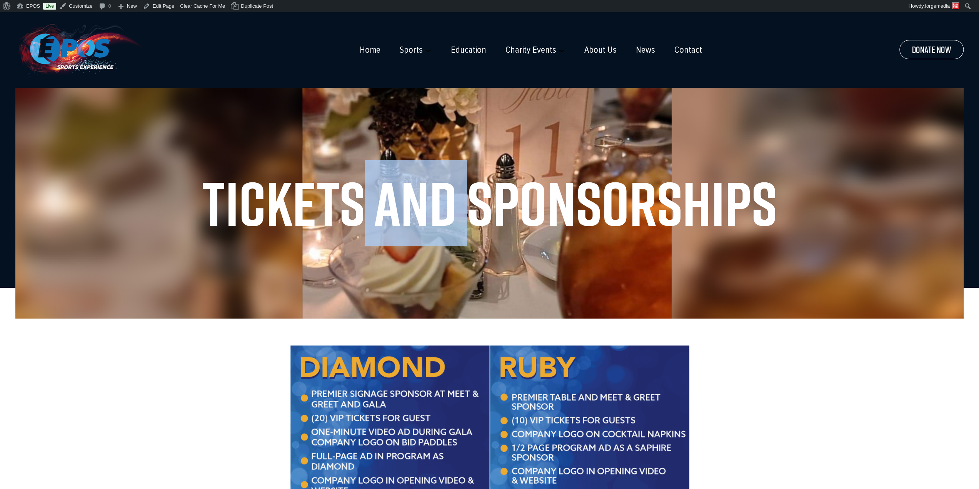
click at [476, 206] on h1 "Tickets and Sponsorships" at bounding box center [490, 203] width 918 height 62
drag, startPoint x: 470, startPoint y: 206, endPoint x: 368, endPoint y: 211, distance: 102.1
click at [368, 211] on h1 "Tickets and Sponsorships" at bounding box center [490, 203] width 918 height 62
click at [452, 211] on h1 "Tickets and Sponsorships" at bounding box center [490, 203] width 918 height 62
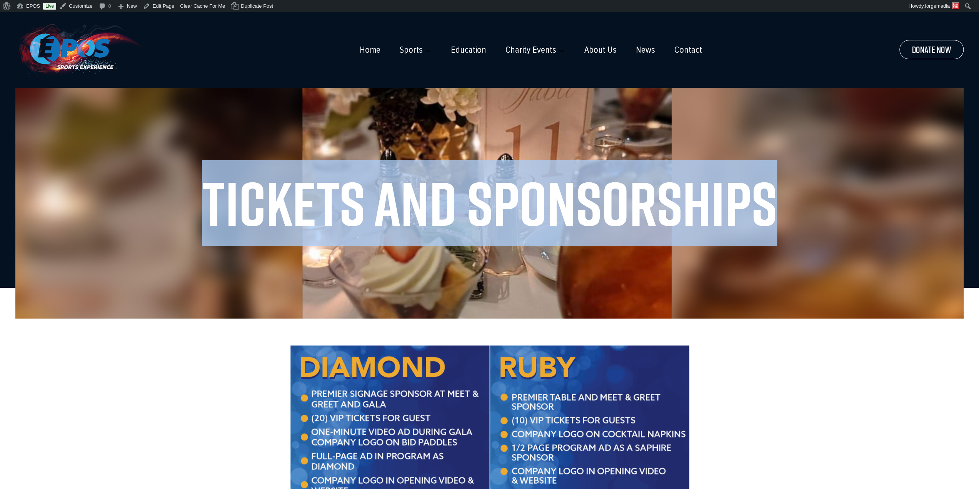
drag, startPoint x: 206, startPoint y: 214, endPoint x: 765, endPoint y: 196, distance: 559.1
click at [765, 196] on h1 "Tickets and Sponsorships" at bounding box center [490, 203] width 918 height 62
click at [765, 198] on h1 "Tickets and Sponsorships" at bounding box center [490, 203] width 918 height 62
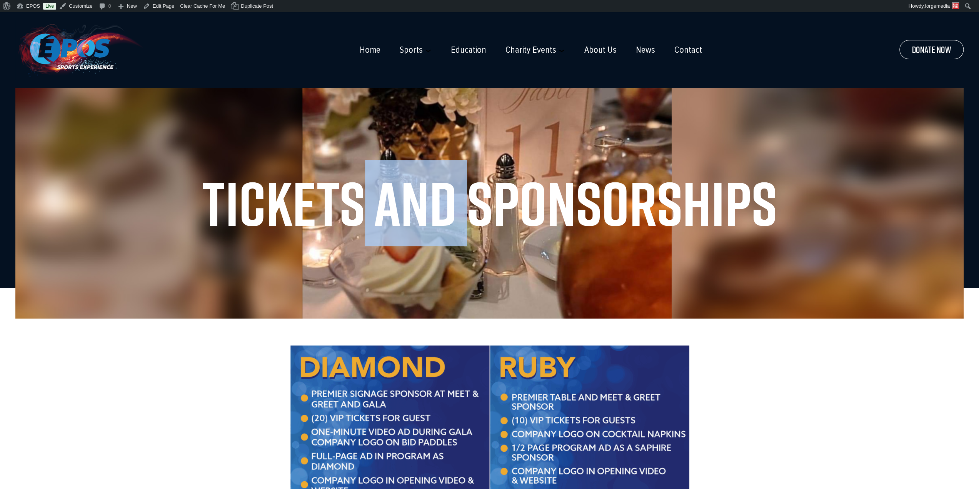
drag, startPoint x: 470, startPoint y: 206, endPoint x: 354, endPoint y: 217, distance: 115.7
click at [354, 217] on h1 "Tickets and Sponsorships" at bounding box center [490, 203] width 918 height 62
click at [376, 213] on h1 "Tickets and Sponsorships" at bounding box center [490, 203] width 918 height 62
drag, startPoint x: 363, startPoint y: 211, endPoint x: 469, endPoint y: 199, distance: 107.3
click at [469, 199] on h1 "Tickets and Sponsorships" at bounding box center [490, 203] width 918 height 62
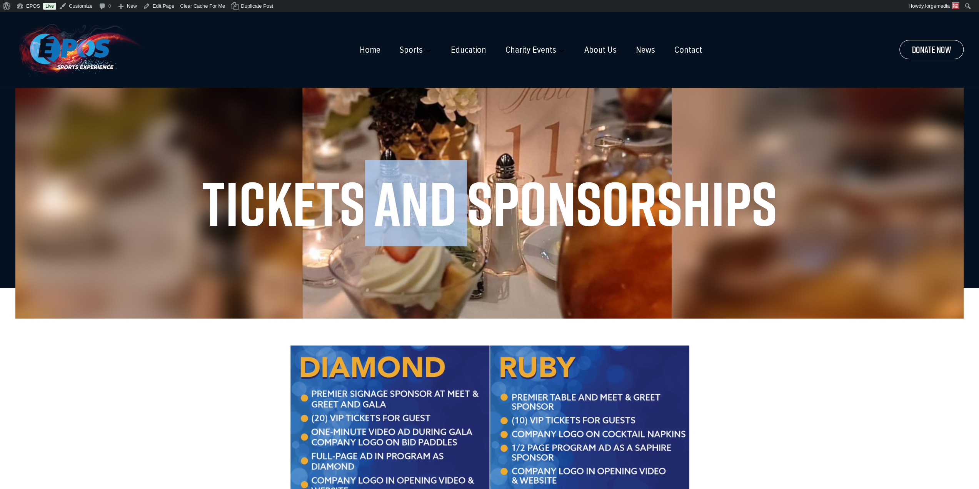
click at [446, 207] on h1 "Tickets and Sponsorships" at bounding box center [490, 203] width 918 height 62
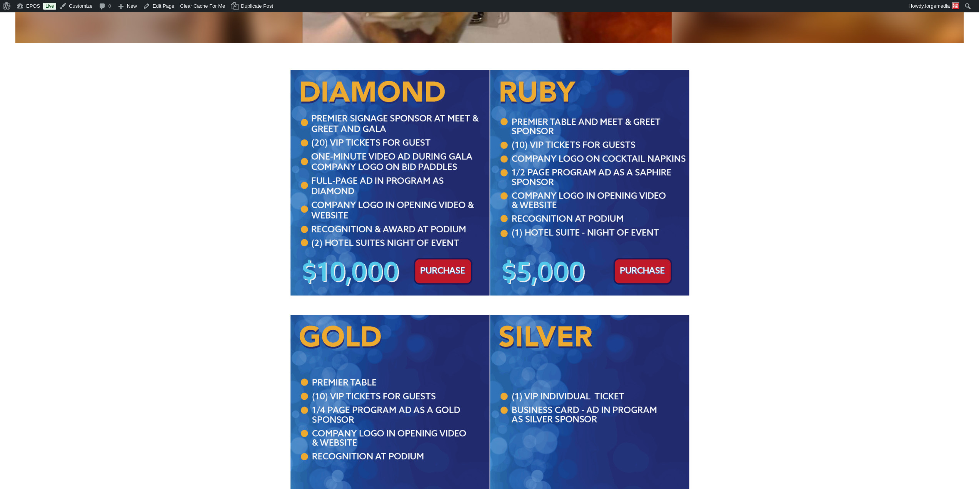
scroll to position [308, 0]
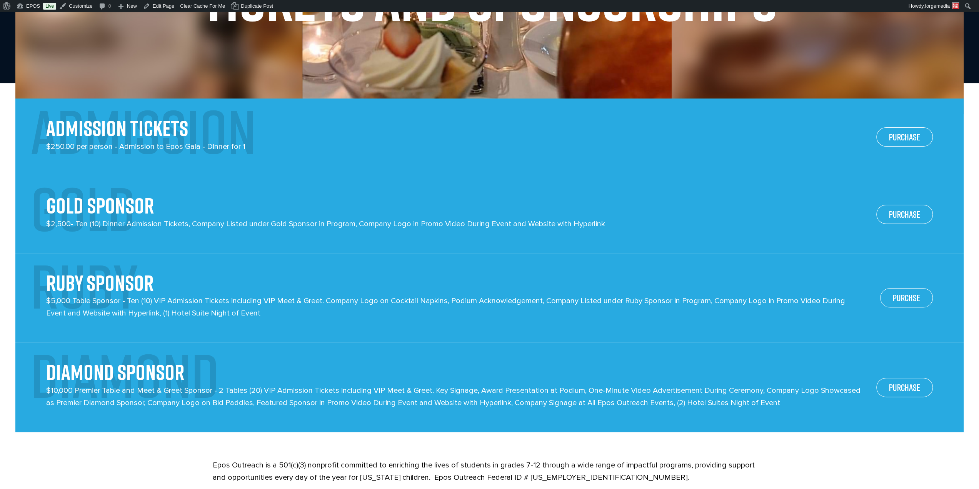
scroll to position [192, 0]
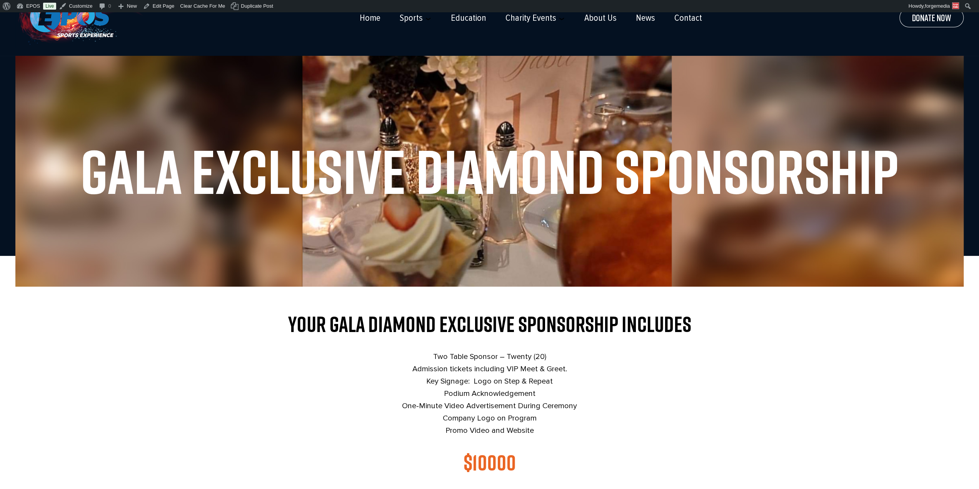
scroll to position [29, 0]
